Goal: Task Accomplishment & Management: Use online tool/utility

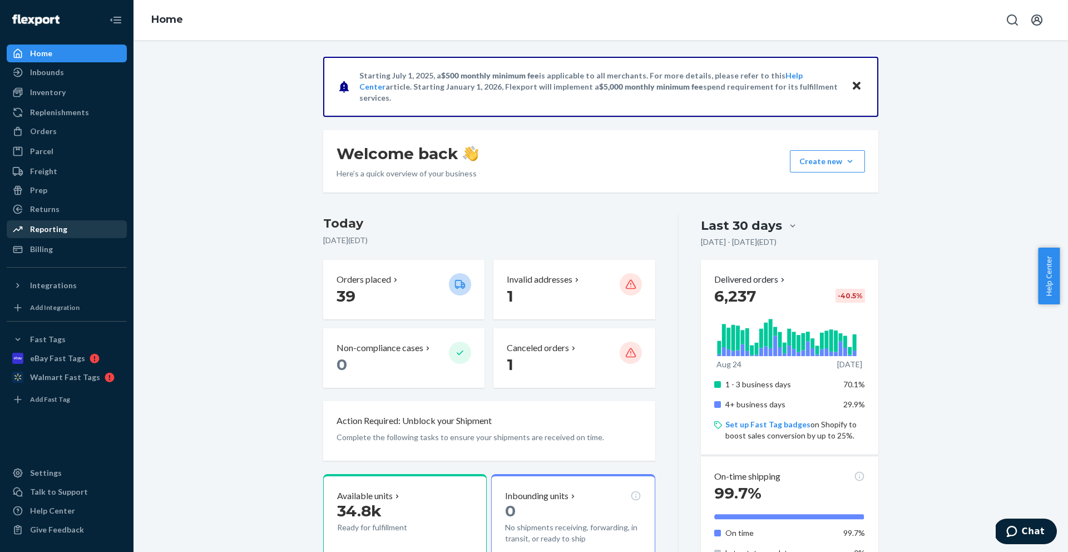
click at [92, 230] on div "Reporting" at bounding box center [67, 229] width 118 height 16
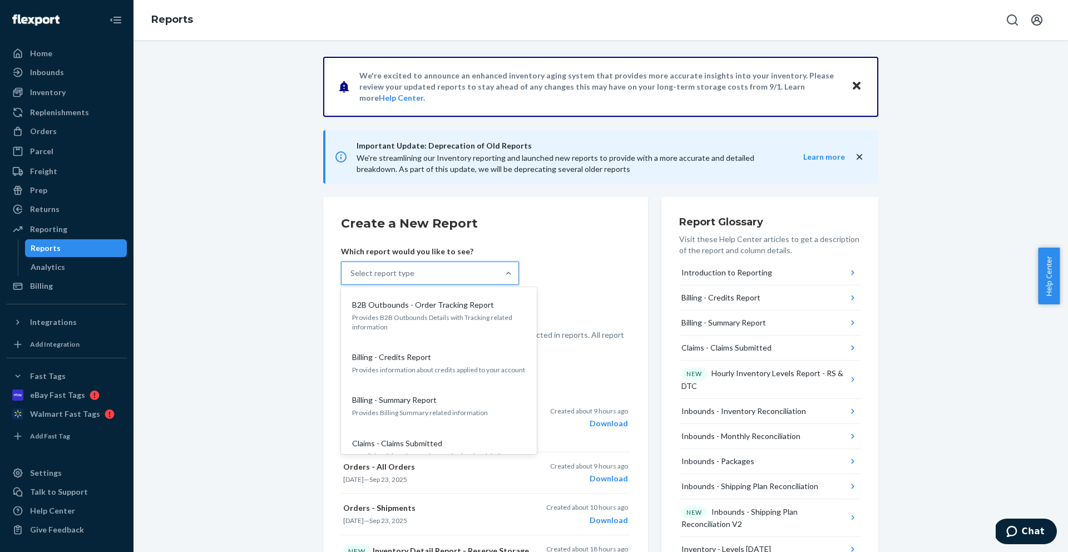
click at [487, 279] on div "Select report type" at bounding box center [419, 273] width 157 height 22
click at [351, 279] on input "option B2B Outbounds - Order Tracking Report focused, 1 of 34. 34 results avail…" at bounding box center [350, 272] width 1 height 11
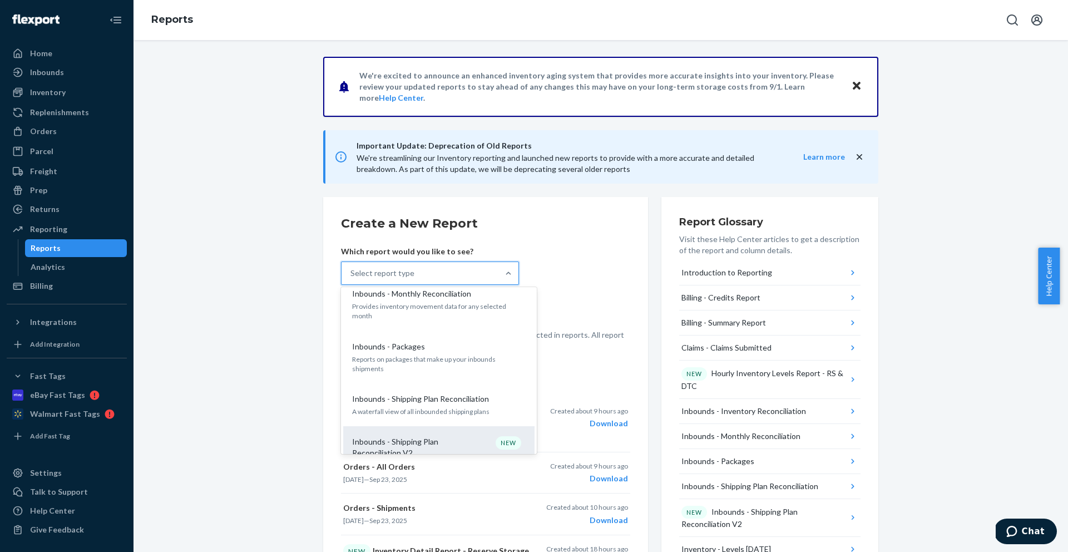
scroll to position [335, 0]
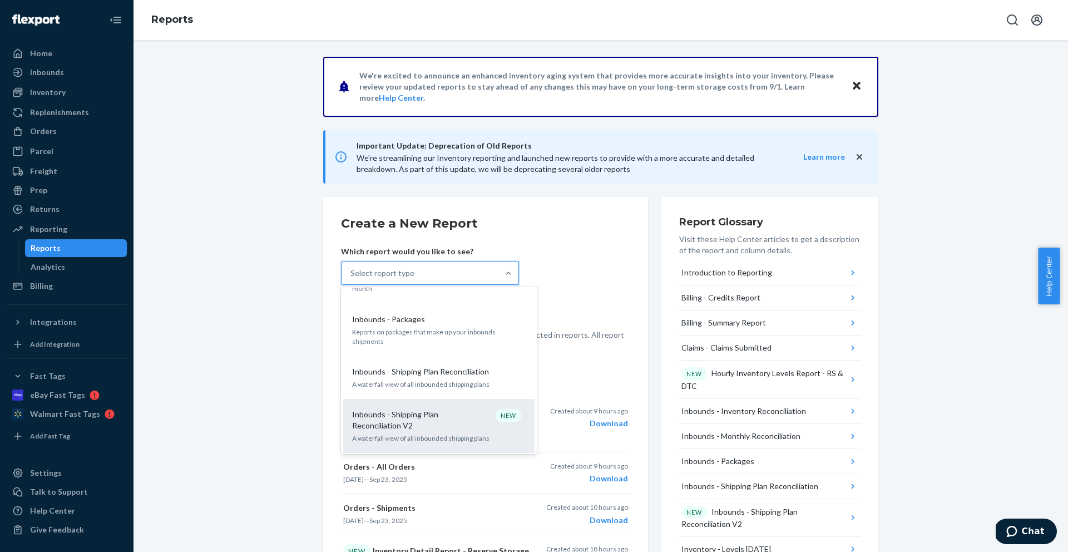
click at [415, 410] on p "Inbounds - Shipping Plan Reconciliation V2" at bounding box center [405, 420] width 107 height 22
click at [351, 279] on input "option Inbounds - Shipping Plan Reconciliation V2 focused, 10 of 34. 34 results…" at bounding box center [350, 272] width 1 height 11
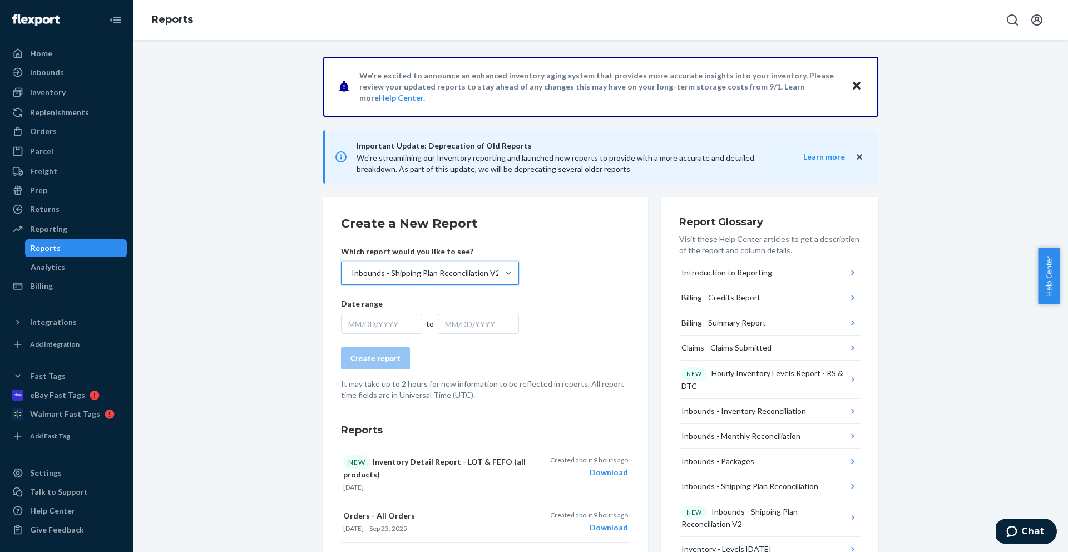
click at [383, 323] on div "MM/DD/YYYY" at bounding box center [381, 324] width 81 height 20
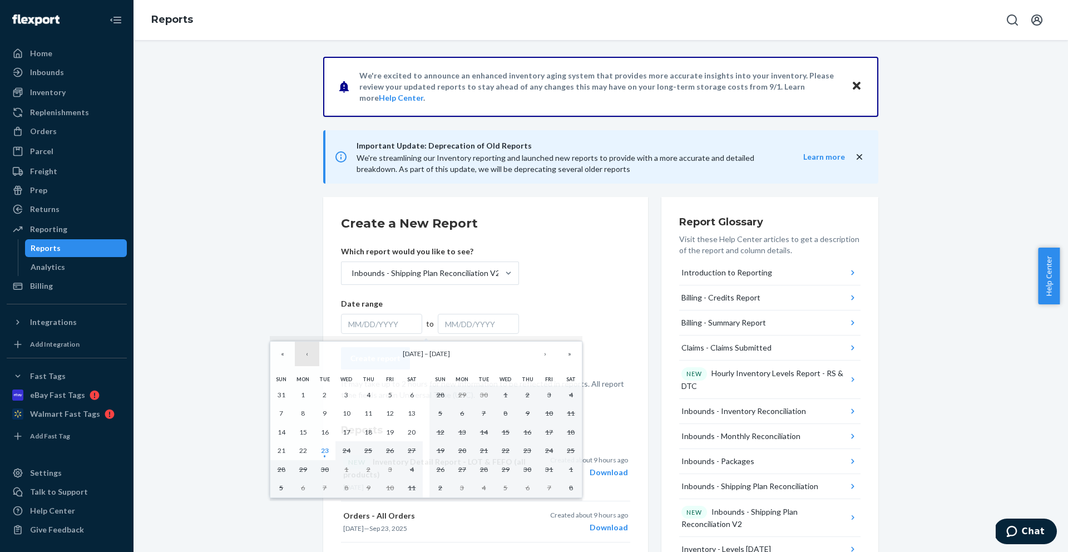
click at [301, 349] on button "‹" at bounding box center [307, 353] width 24 height 24
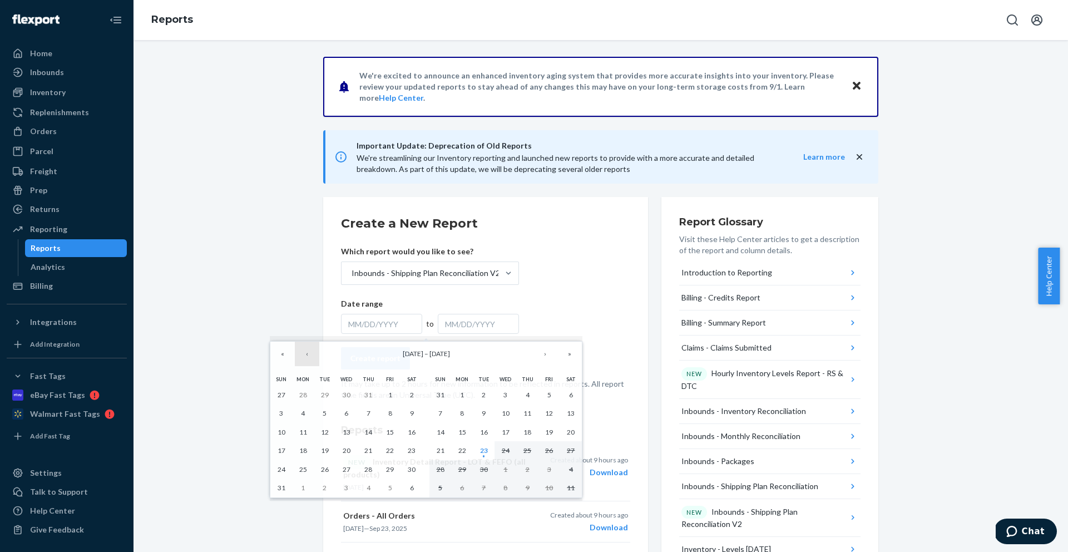
click at [312, 359] on button "‹" at bounding box center [307, 353] width 24 height 24
click at [368, 456] on button "24" at bounding box center [369, 450] width 22 height 19
click at [542, 352] on button "›" at bounding box center [545, 353] width 24 height 24
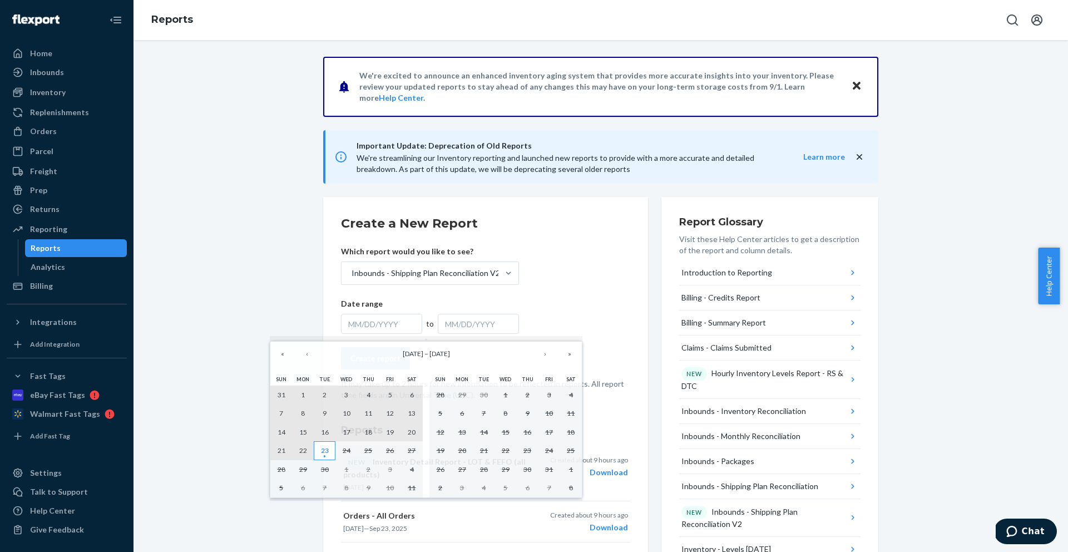
click at [324, 454] on abbr "23" at bounding box center [325, 450] width 8 height 8
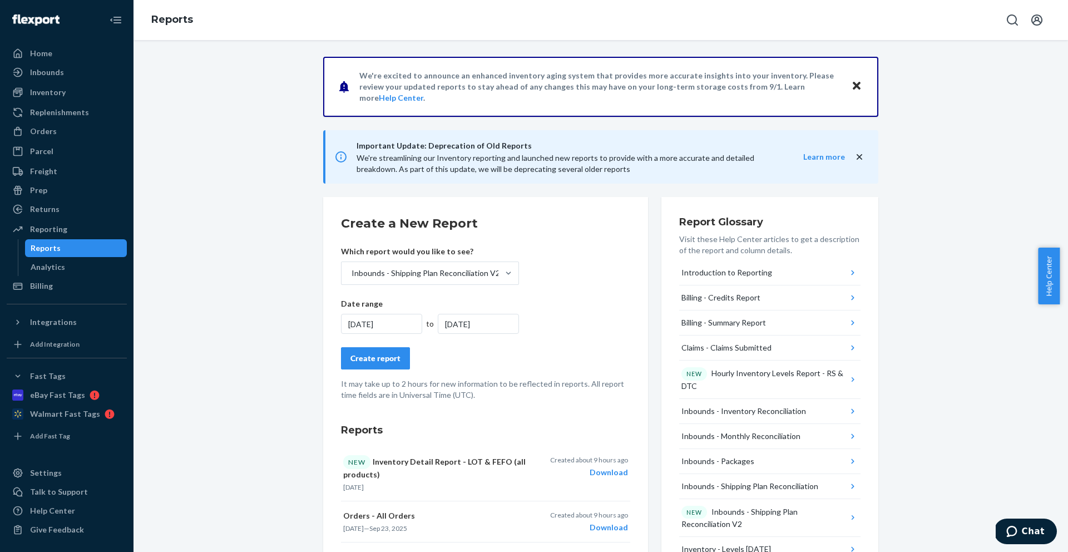
click at [364, 359] on div "Create report" at bounding box center [375, 358] width 50 height 11
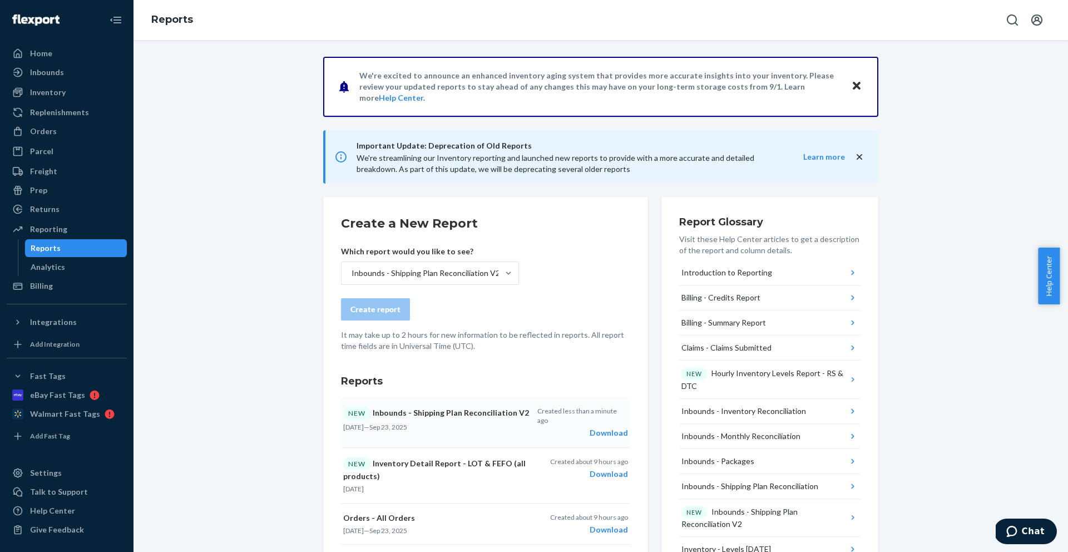
click at [602, 427] on div "Download" at bounding box center [582, 432] width 91 height 11
click at [599, 427] on div "Download" at bounding box center [582, 432] width 91 height 11
